Goal: Find specific page/section: Find specific page/section

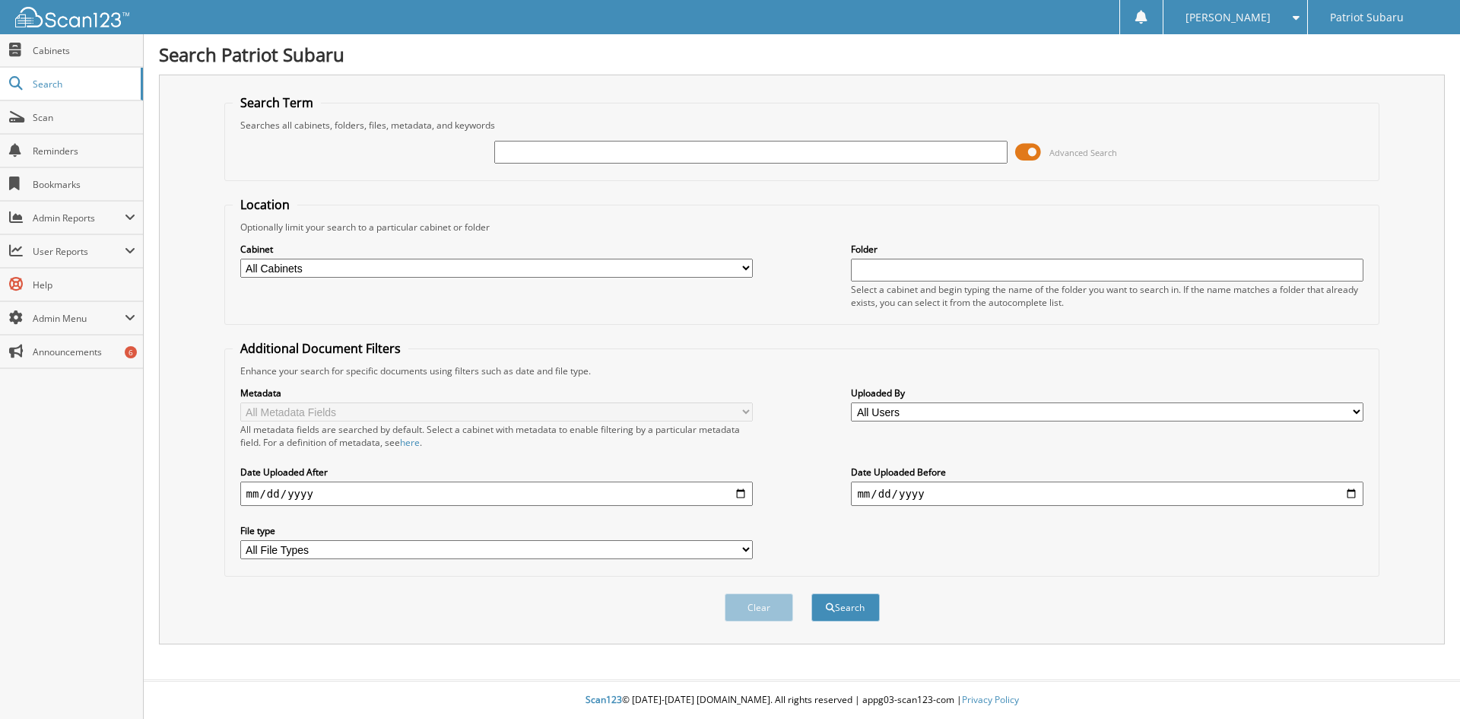
click at [512, 155] on input "text" at bounding box center [750, 152] width 513 height 23
type input "2594946"
click at [811, 593] on button "Search" at bounding box center [845, 607] width 68 height 28
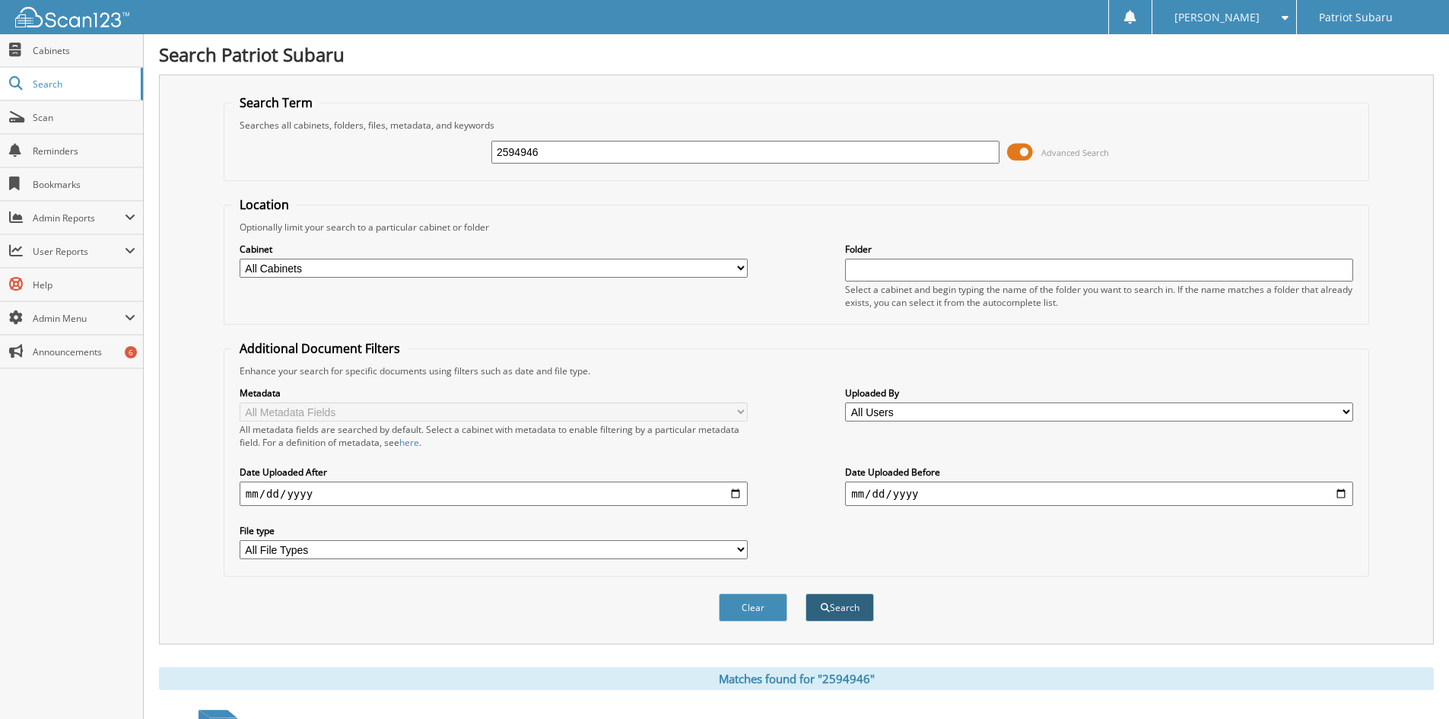
click at [848, 608] on button "Search" at bounding box center [839, 607] width 68 height 28
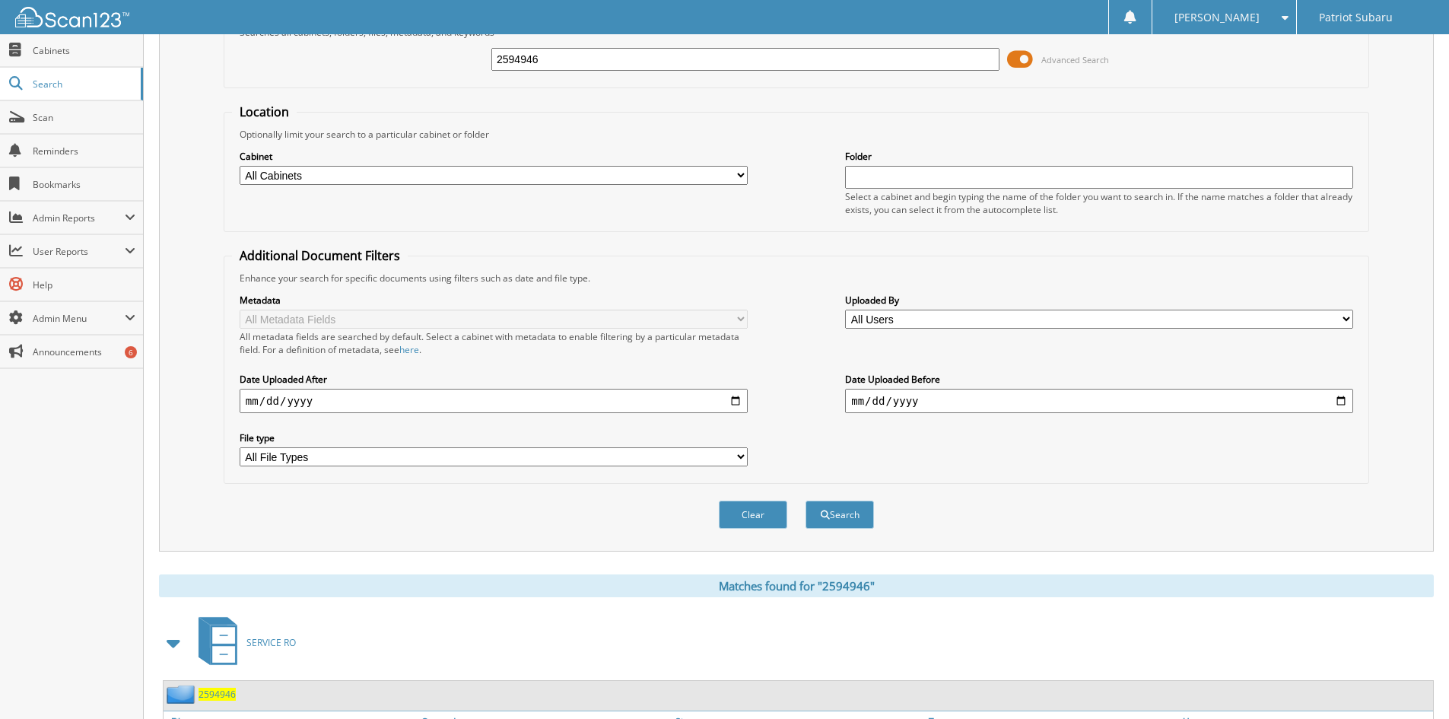
scroll to position [191, 0]
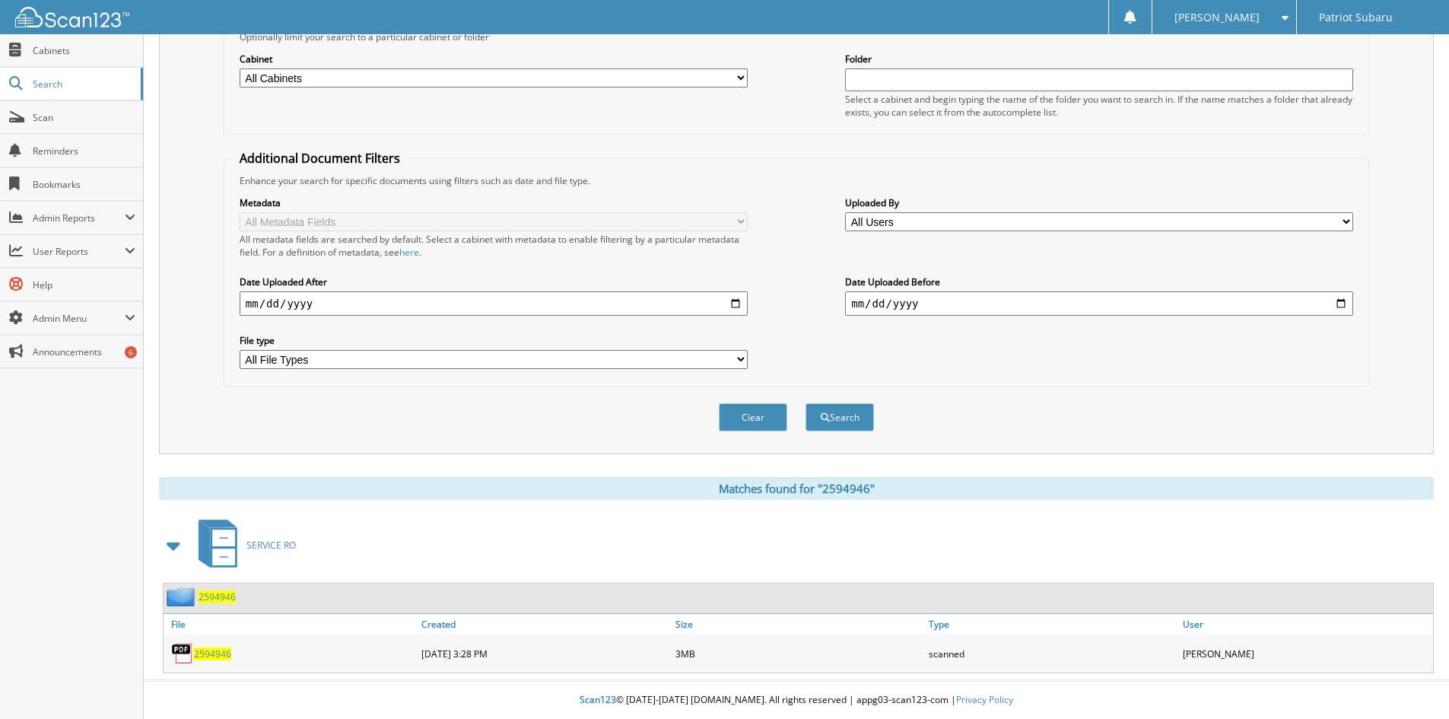
click at [199, 653] on span "2594946" at bounding box center [212, 653] width 37 height 13
